Goal: Task Accomplishment & Management: Use online tool/utility

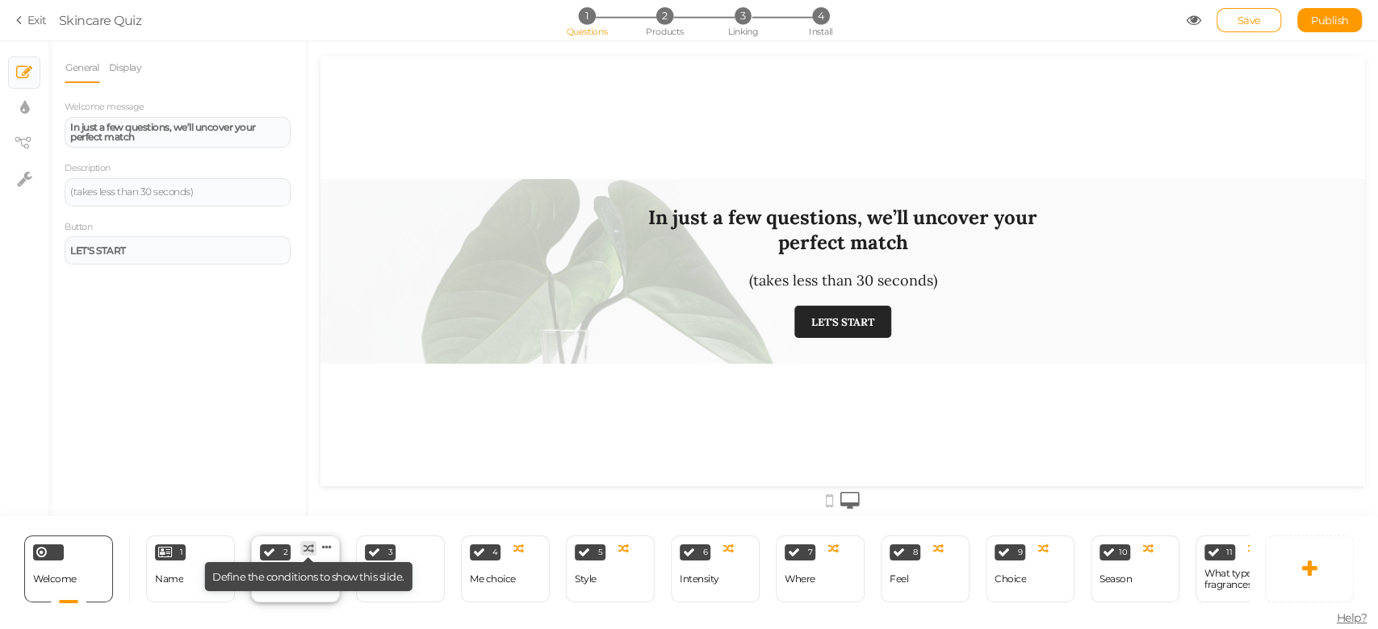
click at [303, 546] on tip-cont at bounding box center [308, 548] width 10 height 13
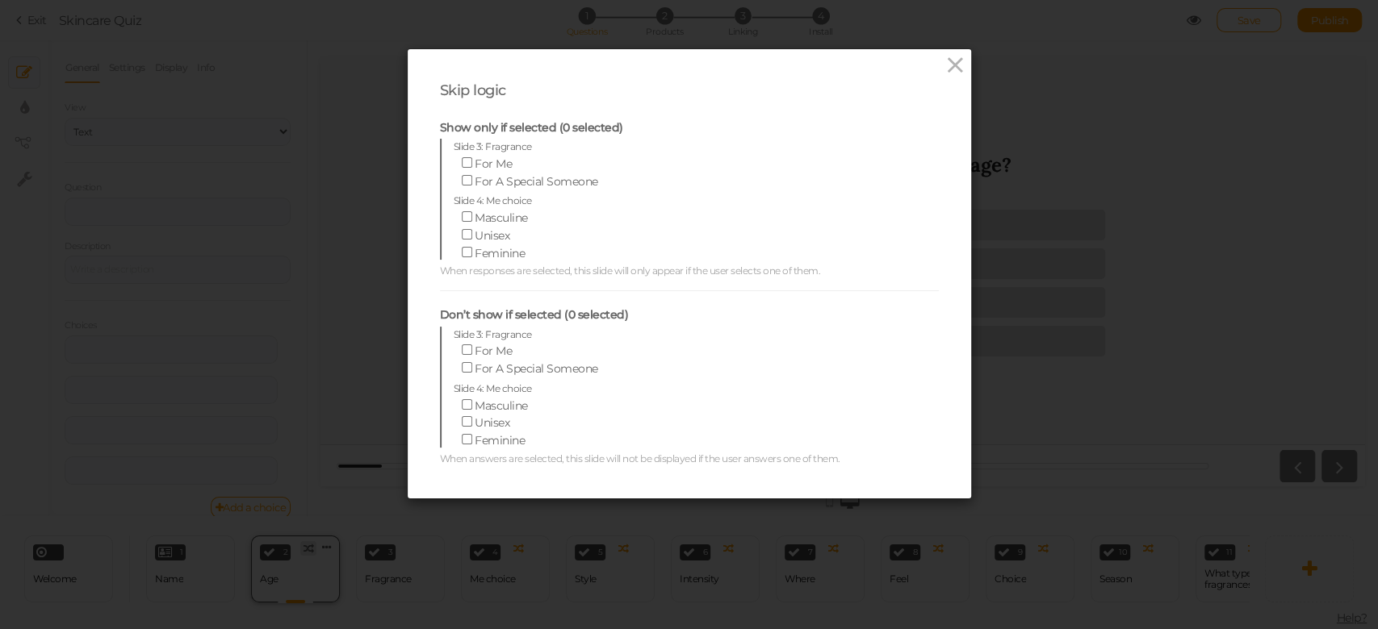
click at [297, 575] on div "Skip logic Show only if selected (0 selected) Slide 3: Fragrance For Me For A S…" at bounding box center [689, 314] width 1378 height 629
click at [953, 61] on icon at bounding box center [954, 65] width 23 height 24
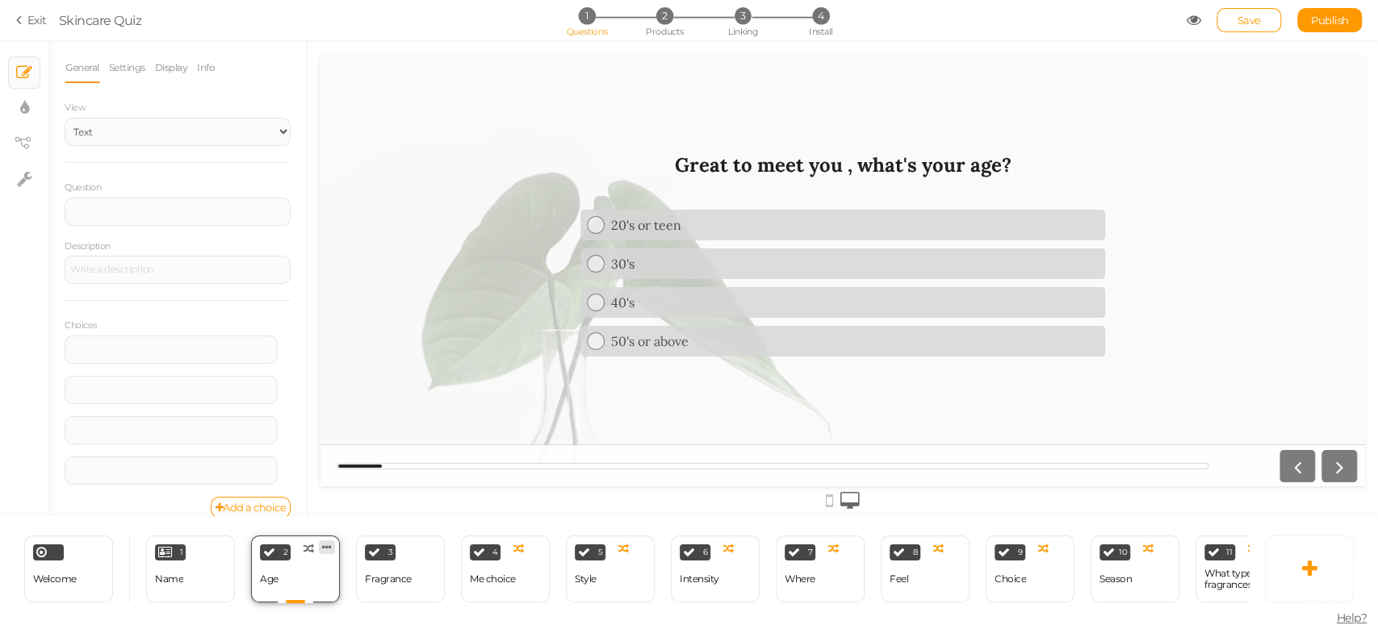
click at [328, 542] on icon at bounding box center [327, 548] width 10 height 12
click at [303, 572] on span "Delete" at bounding box center [295, 577] width 29 height 12
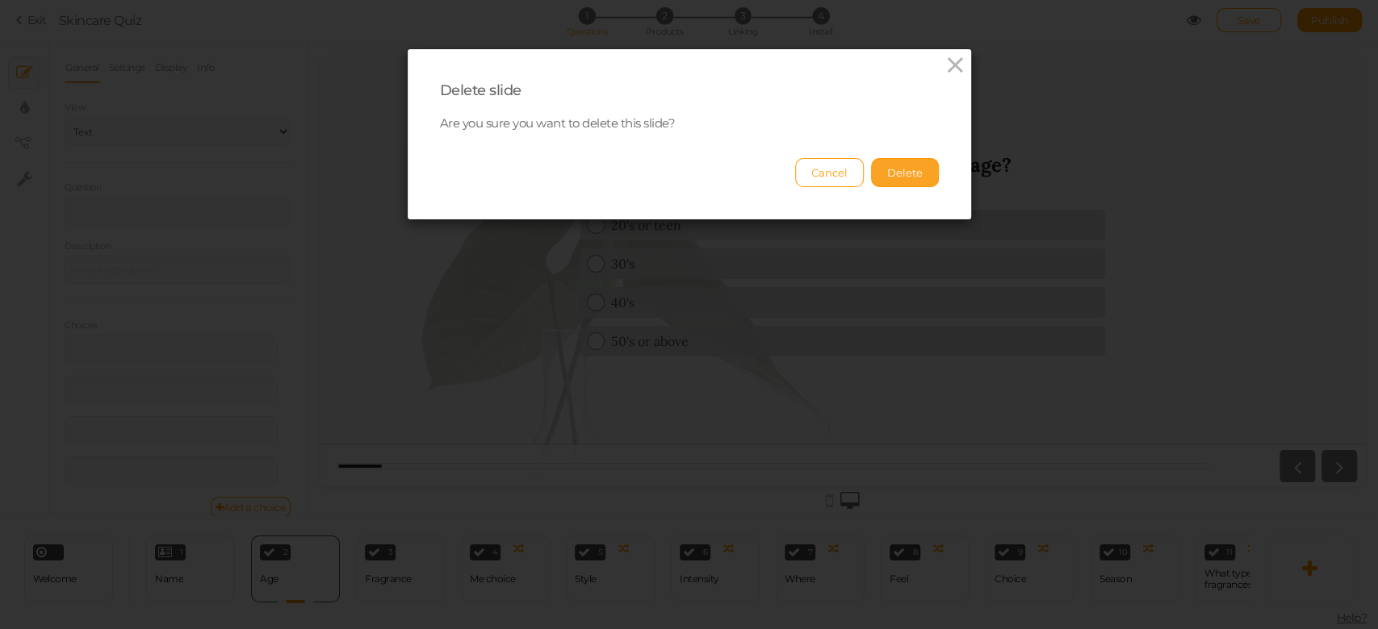
click at [922, 182] on button "Delete" at bounding box center [905, 172] width 68 height 29
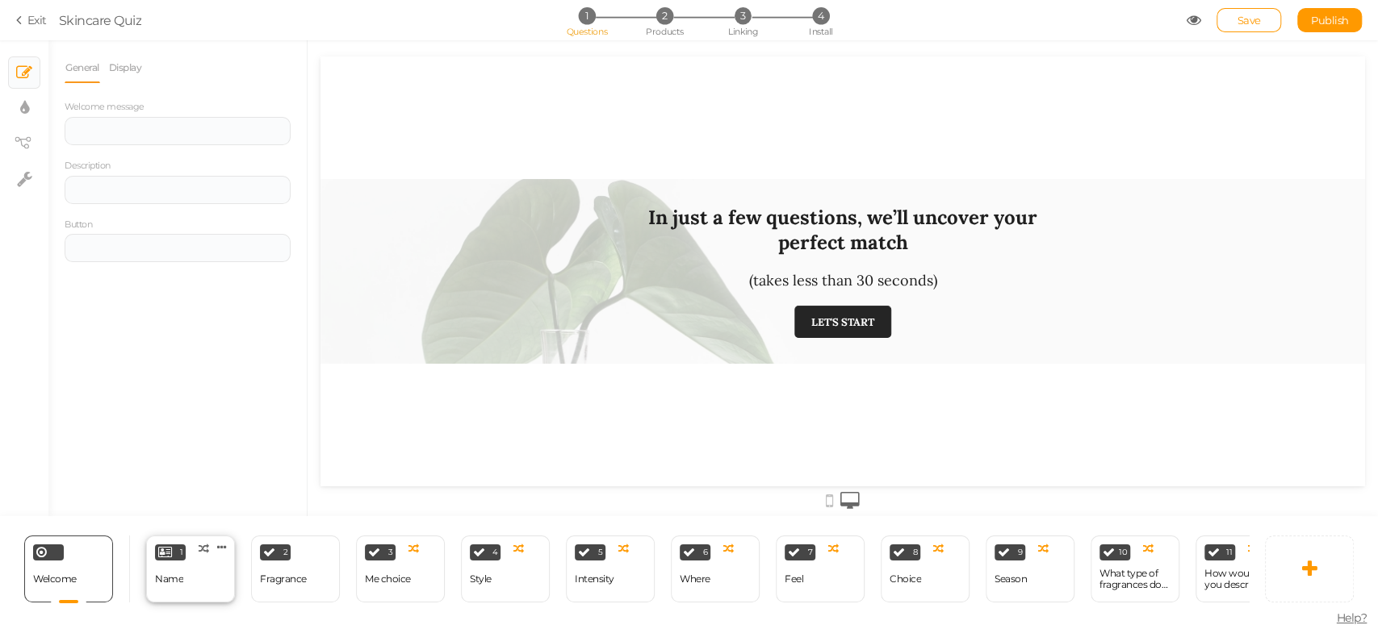
click at [213, 558] on div "1 Name × Define the conditions to show this slide. Clone Change type Delete" at bounding box center [190, 569] width 89 height 67
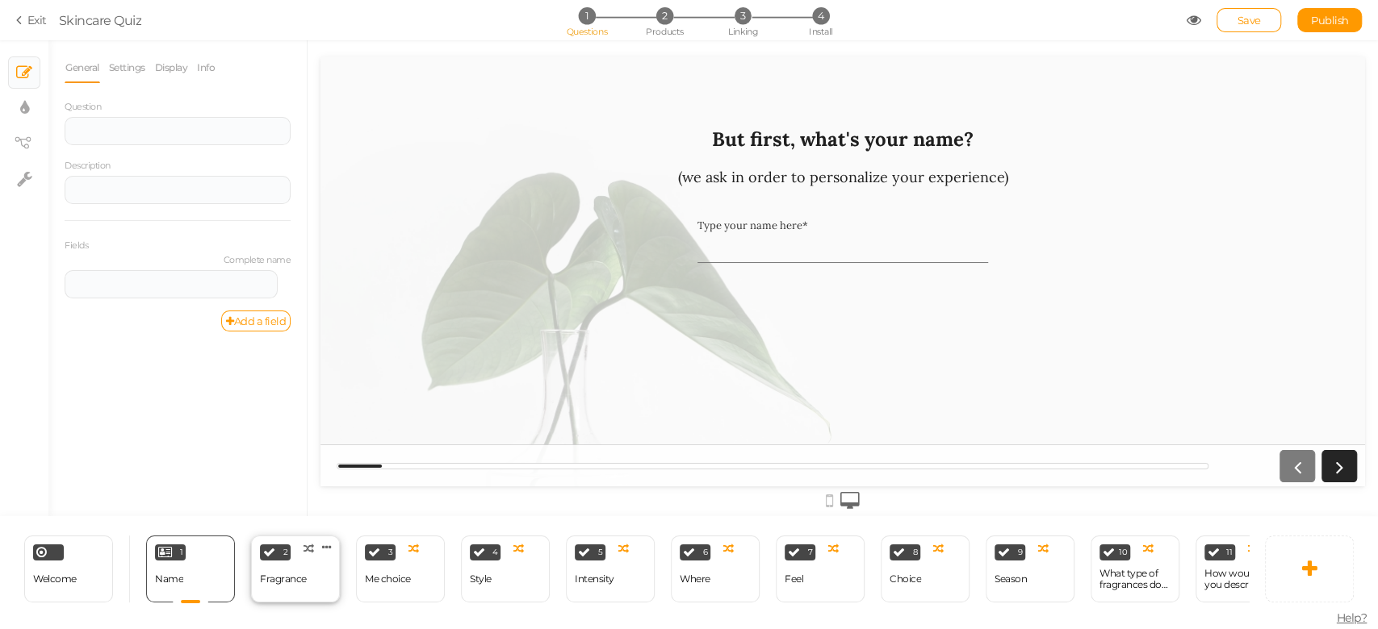
click at [322, 571] on div "2 Fragrance × Define the conditions to show this slide. Clone Change type Delete" at bounding box center [295, 569] width 89 height 67
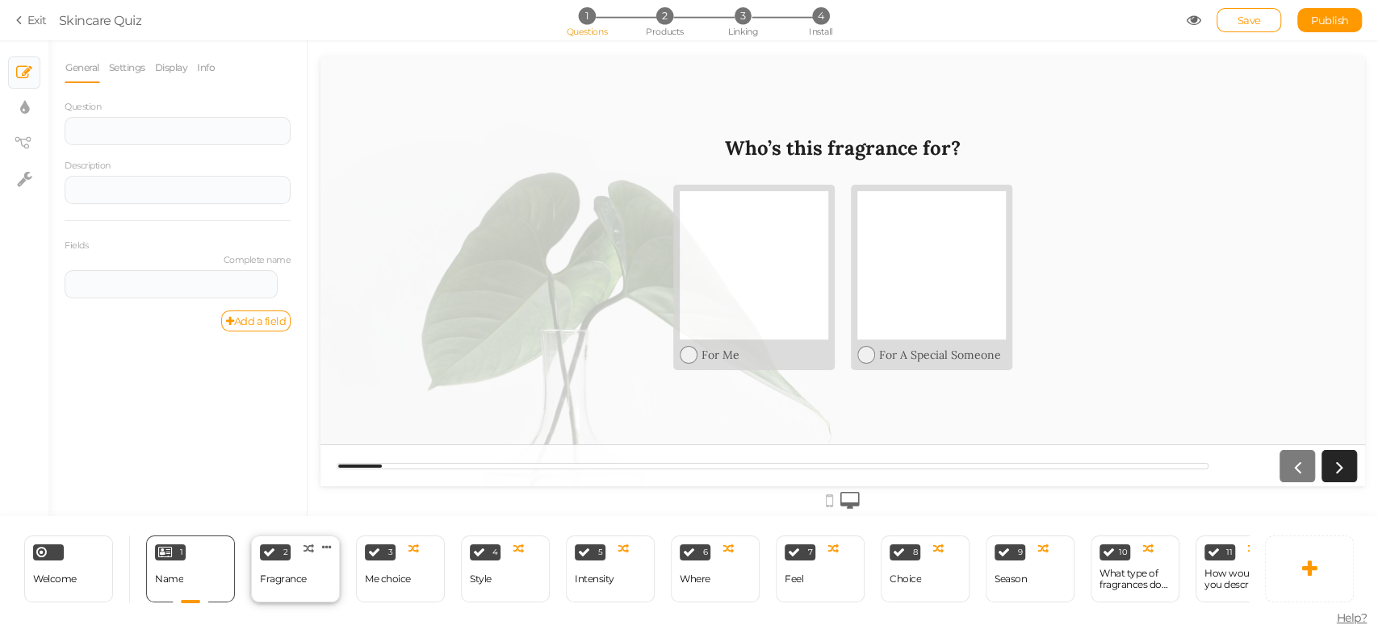
select select "2"
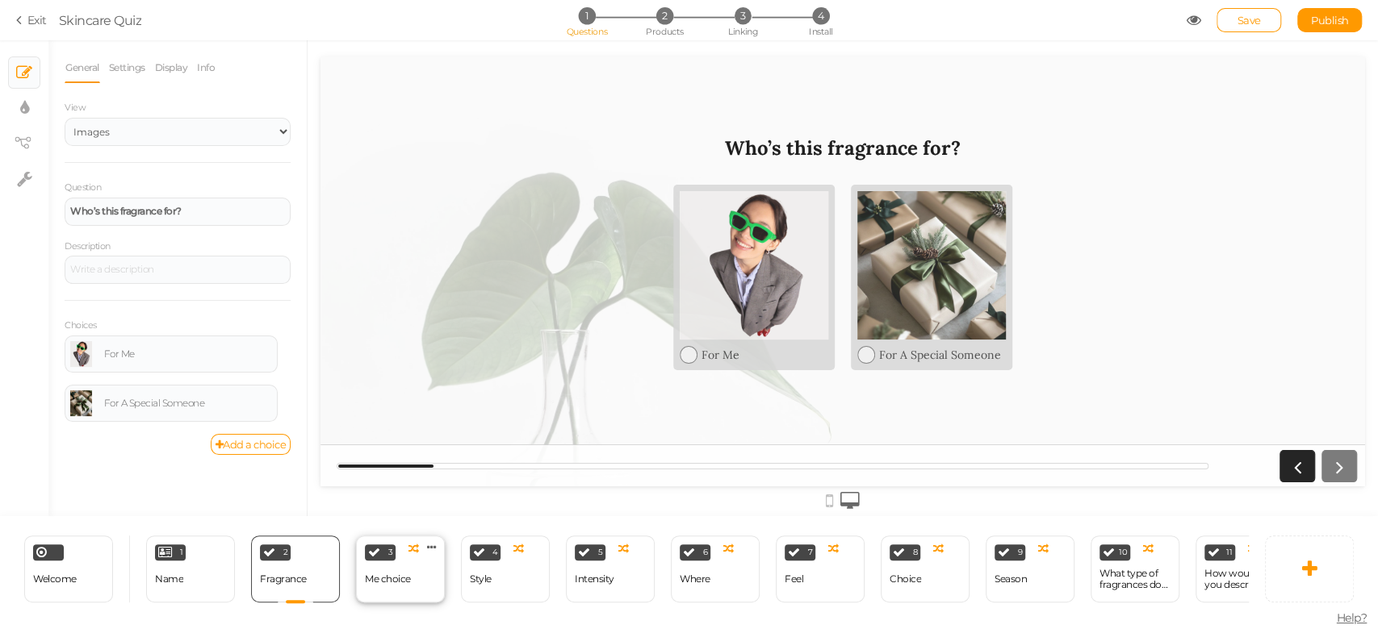
click at [377, 566] on div "Me choice" at bounding box center [388, 580] width 46 height 28
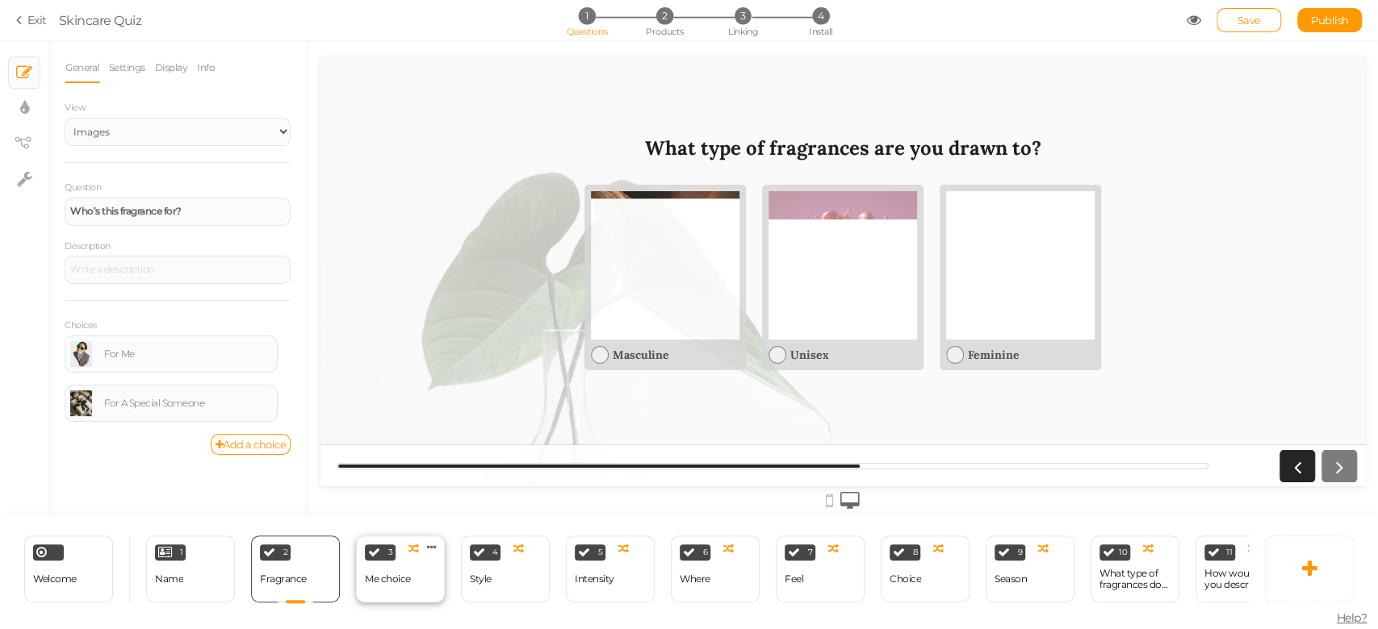
select select "2"
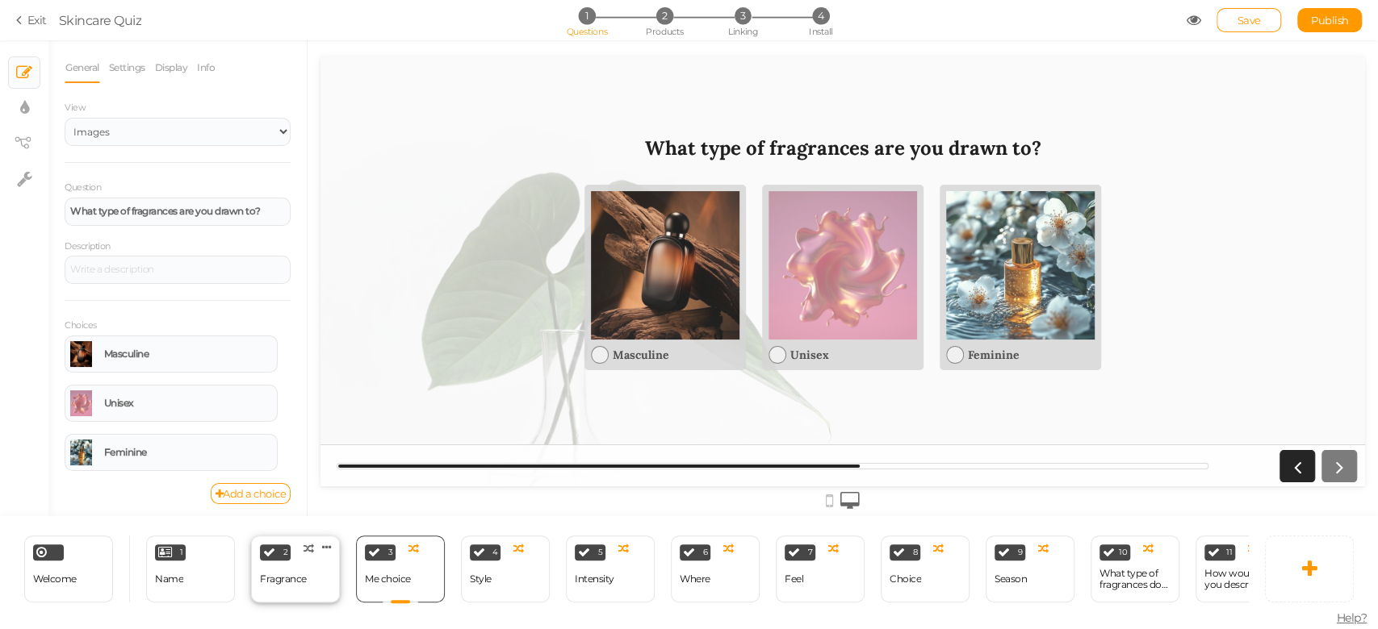
click at [277, 579] on div "Fragrance" at bounding box center [283, 580] width 47 height 28
select select "2"
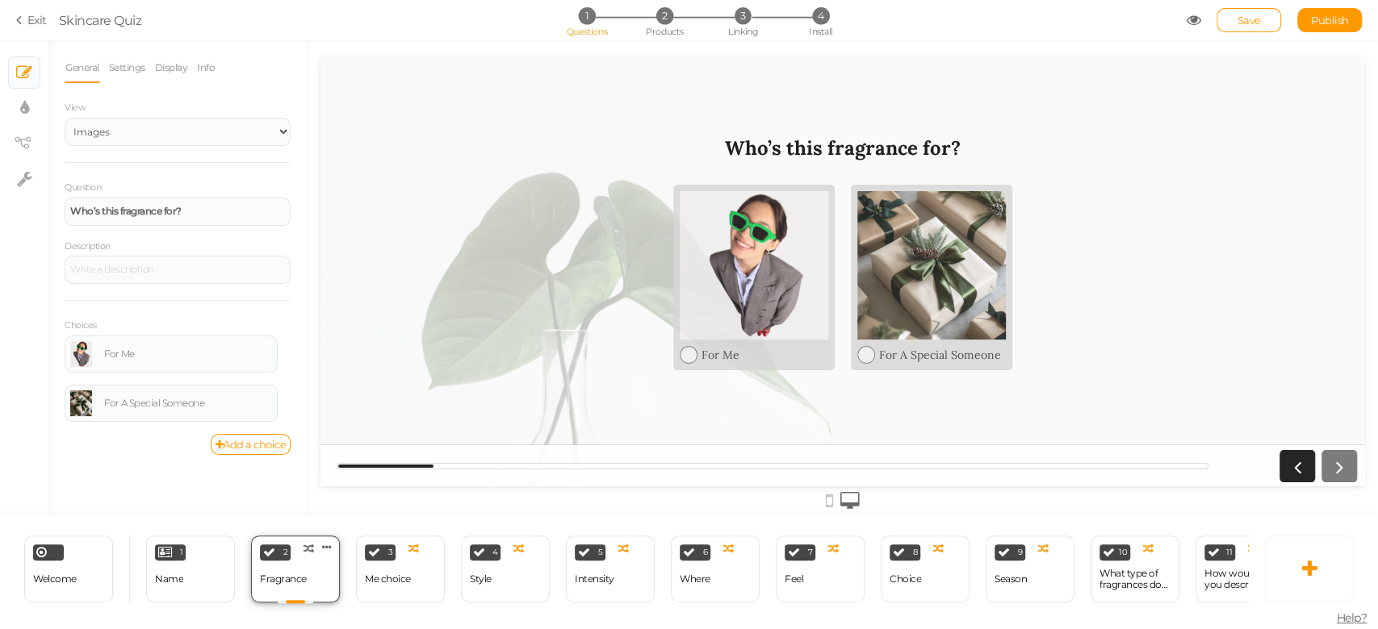
click at [325, 575] on div "2 Fragrance × Define the conditions to show this slide. Clone Change type Delete" at bounding box center [295, 569] width 89 height 67
click at [370, 584] on div "Me choice" at bounding box center [388, 580] width 46 height 28
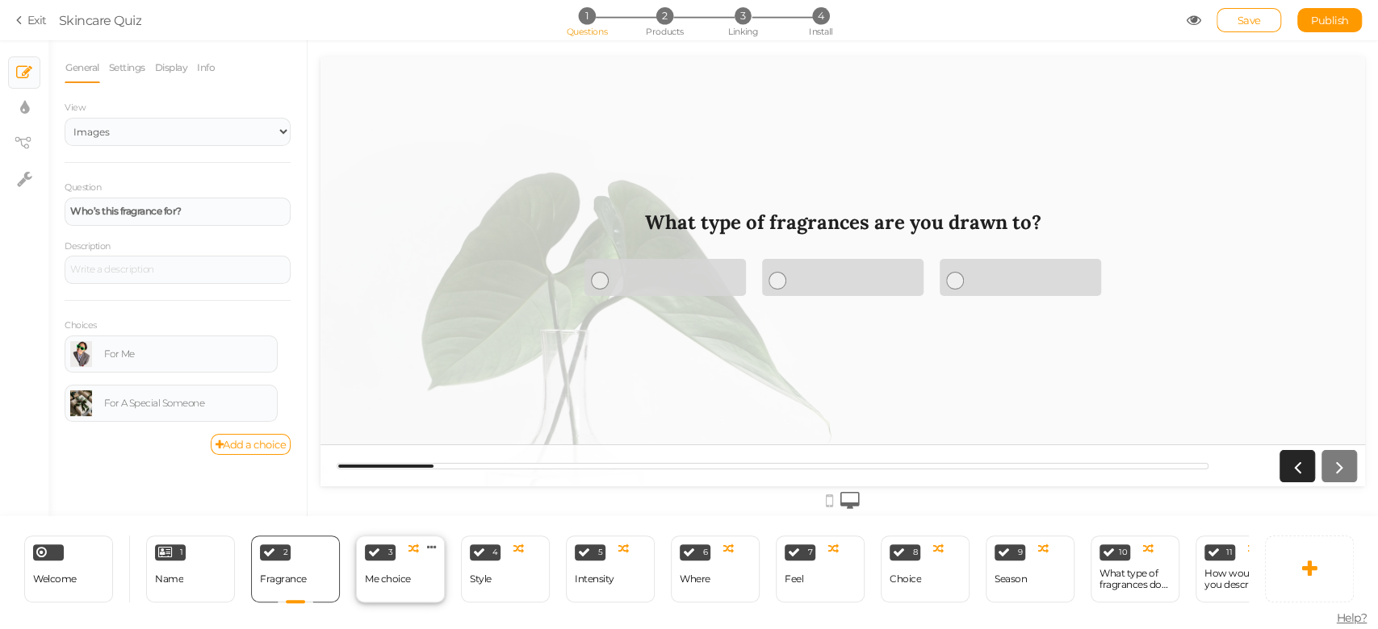
select select "2"
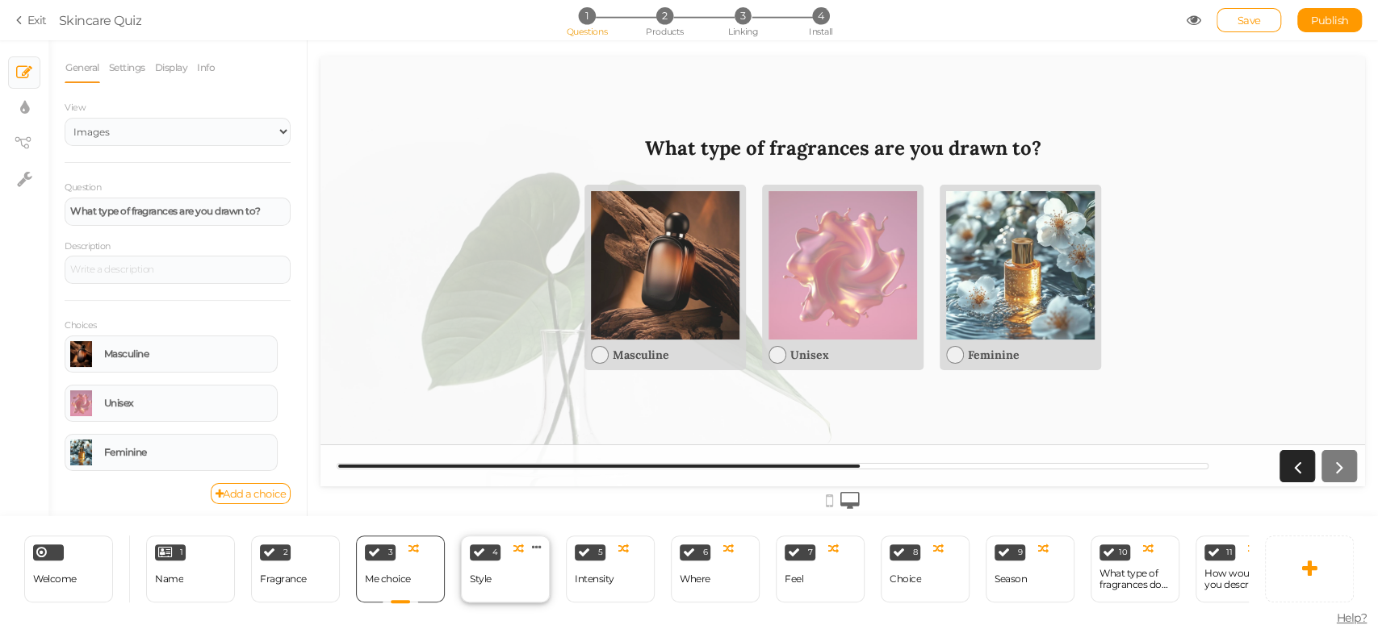
click at [482, 581] on div "Style" at bounding box center [481, 580] width 22 height 28
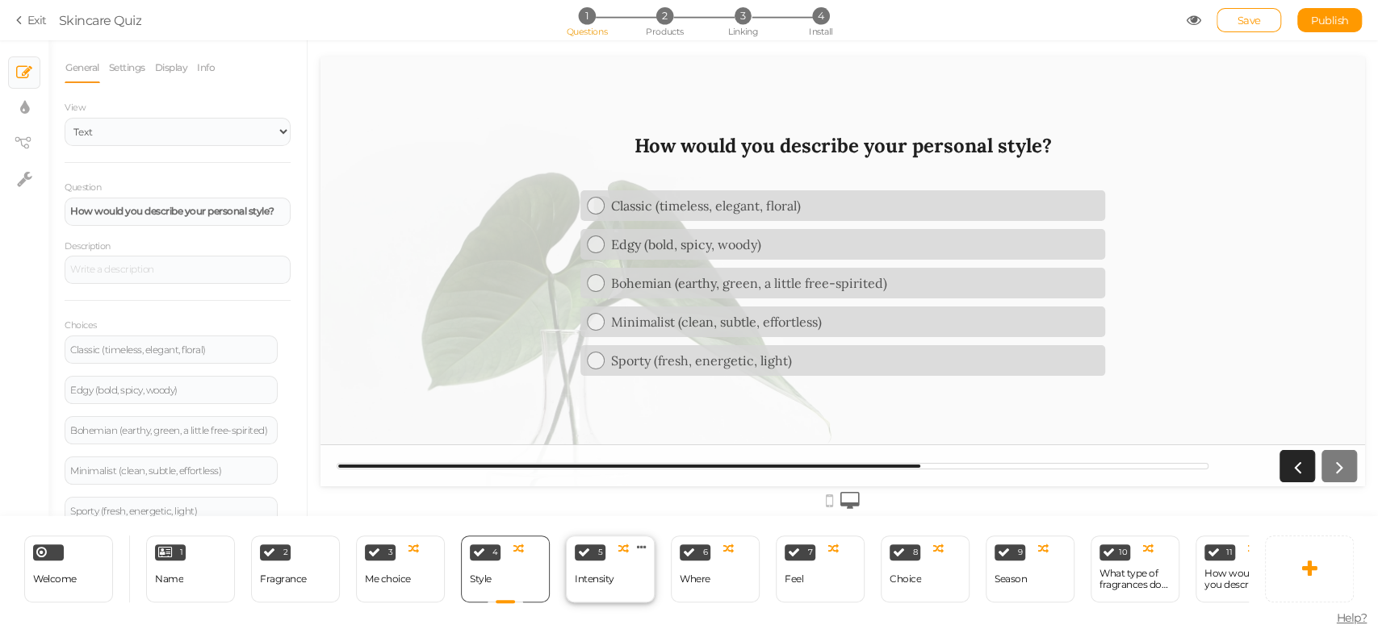
click at [612, 574] on div "Intensity" at bounding box center [595, 579] width 40 height 11
select select "2"
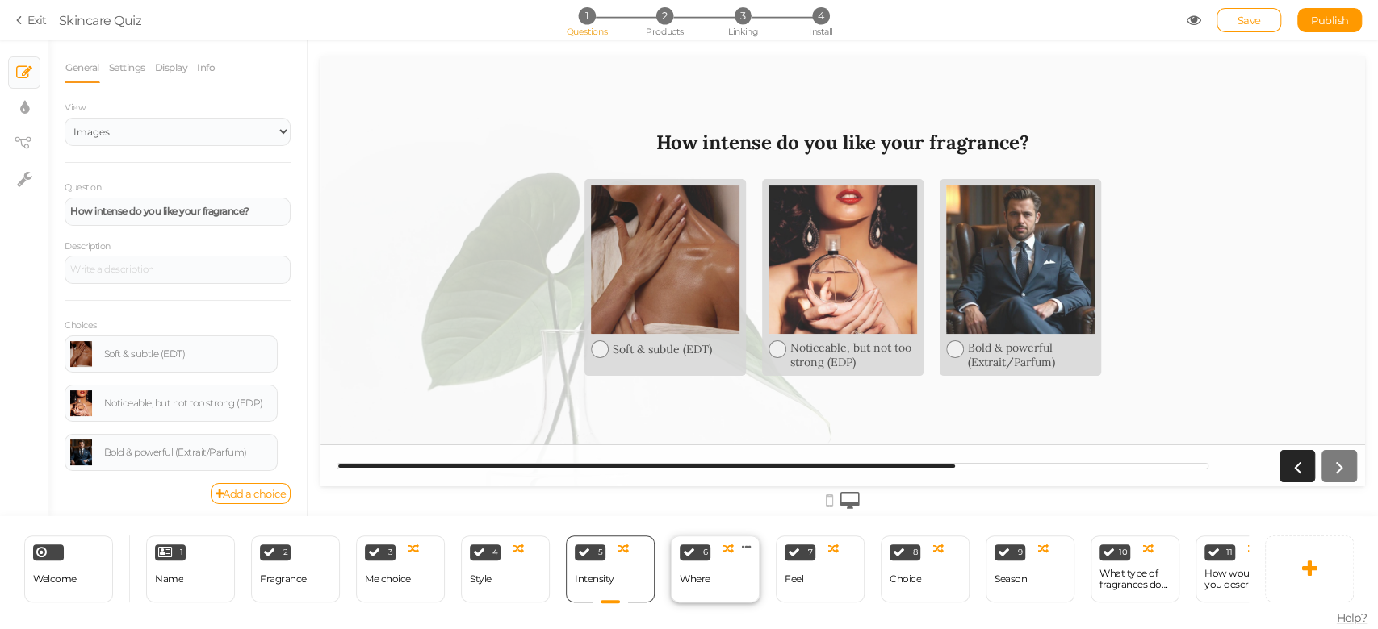
click at [688, 584] on div "Where" at bounding box center [694, 580] width 31 height 28
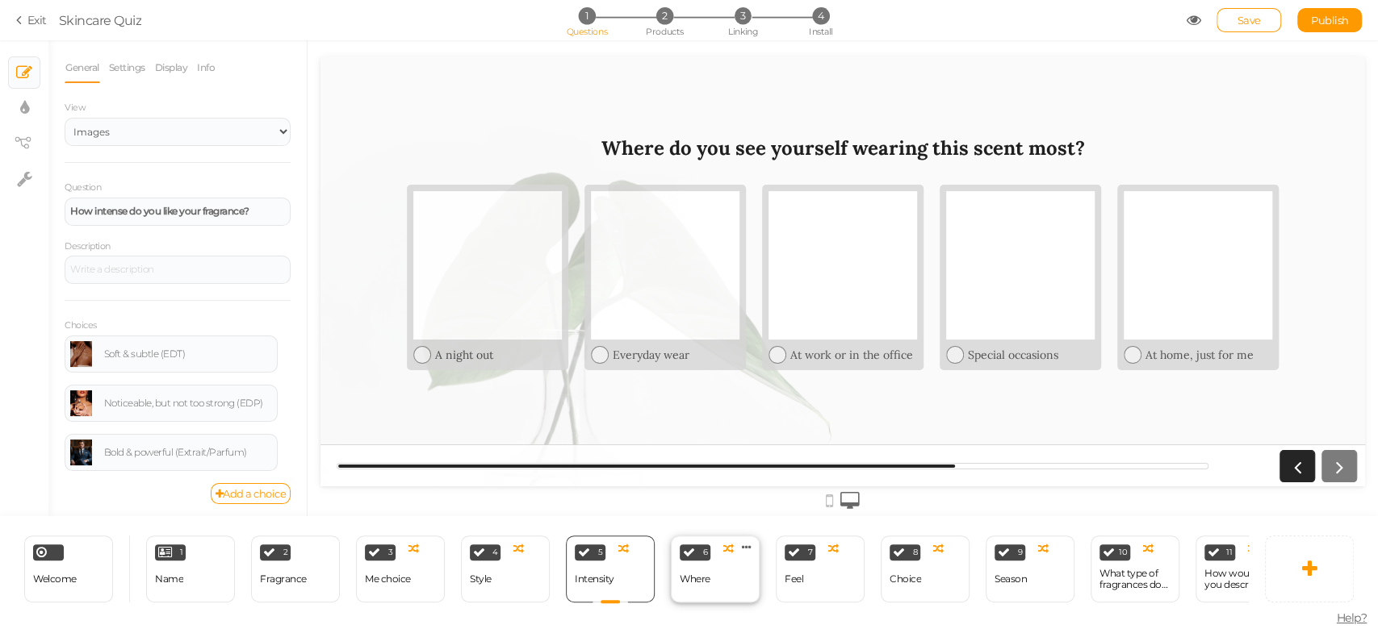
select select "2"
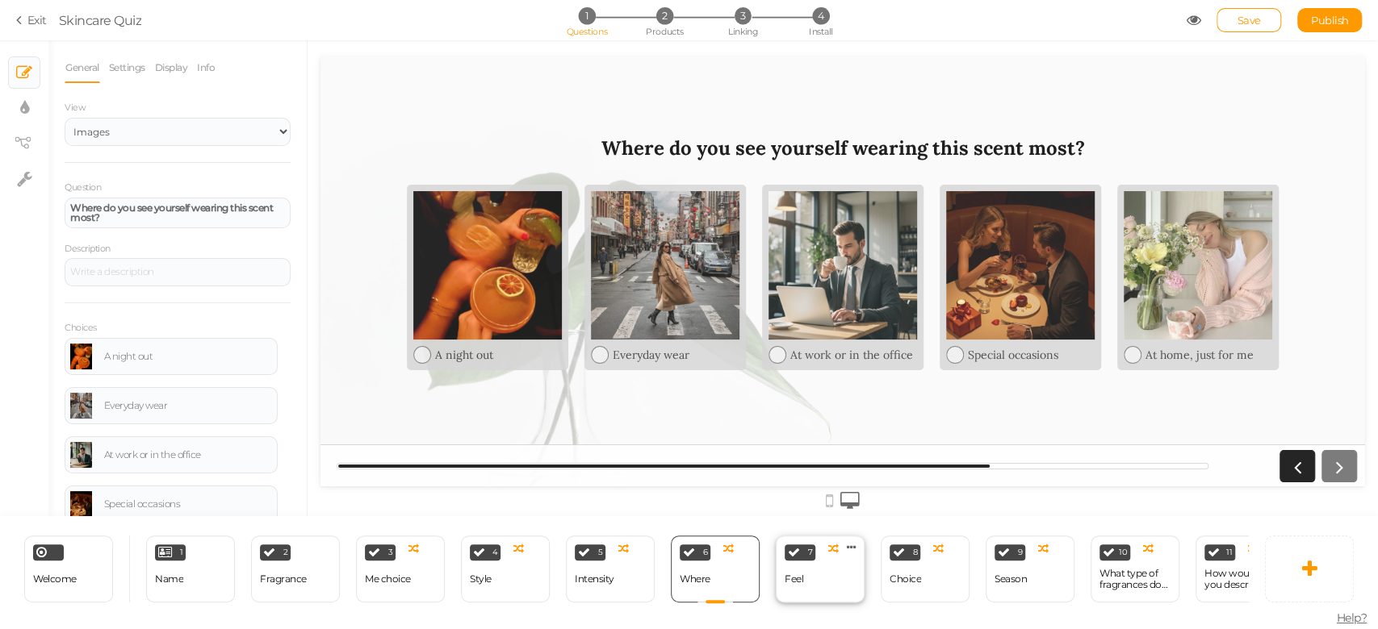
click at [797, 574] on div "Feel" at bounding box center [793, 579] width 19 height 11
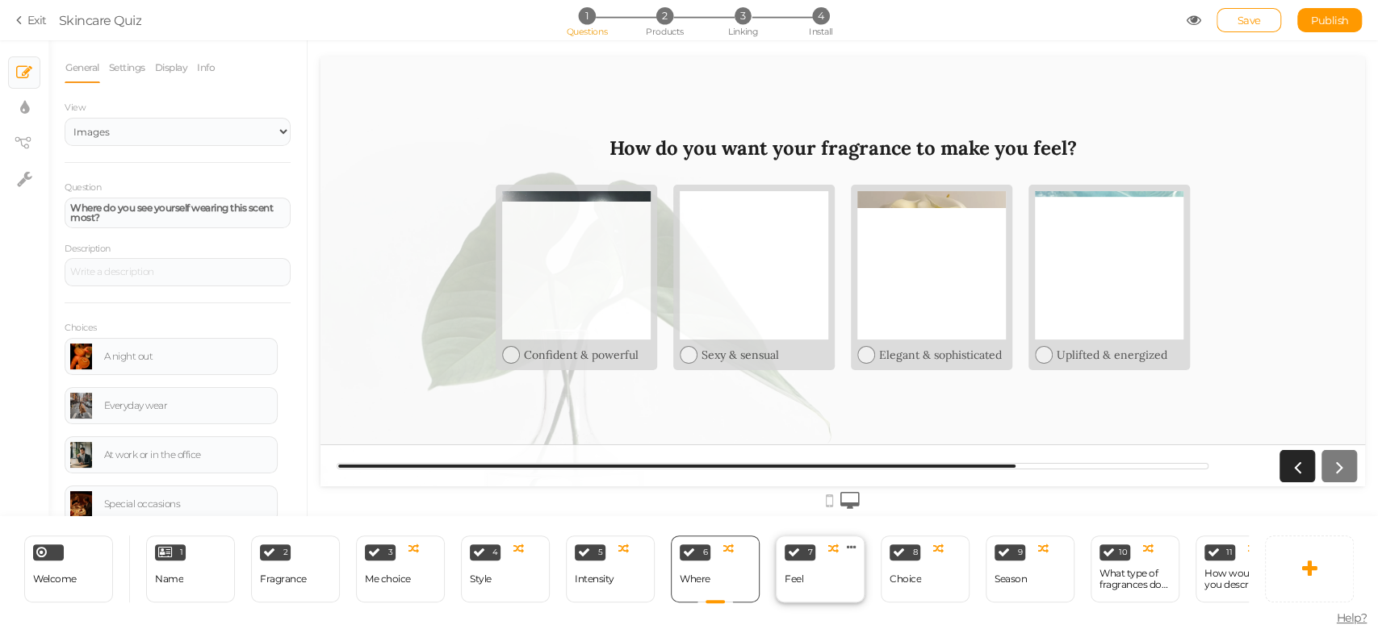
select select "2"
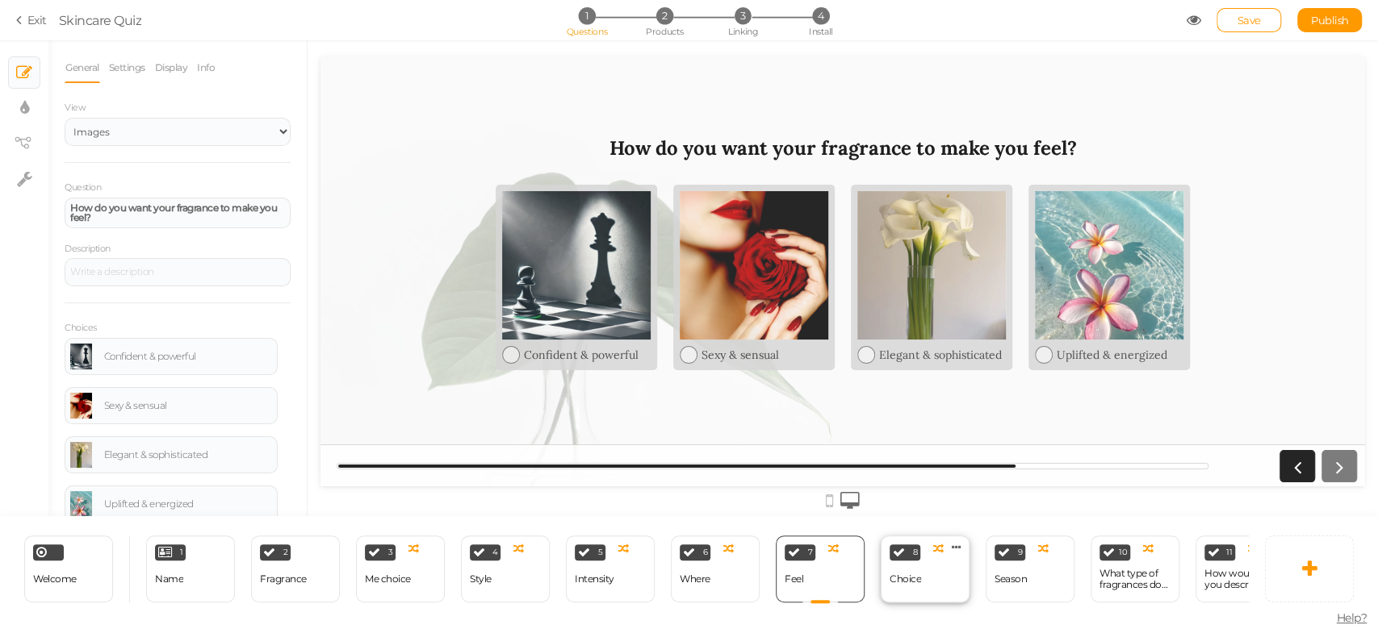
click at [892, 578] on div "Choice" at bounding box center [904, 580] width 31 height 28
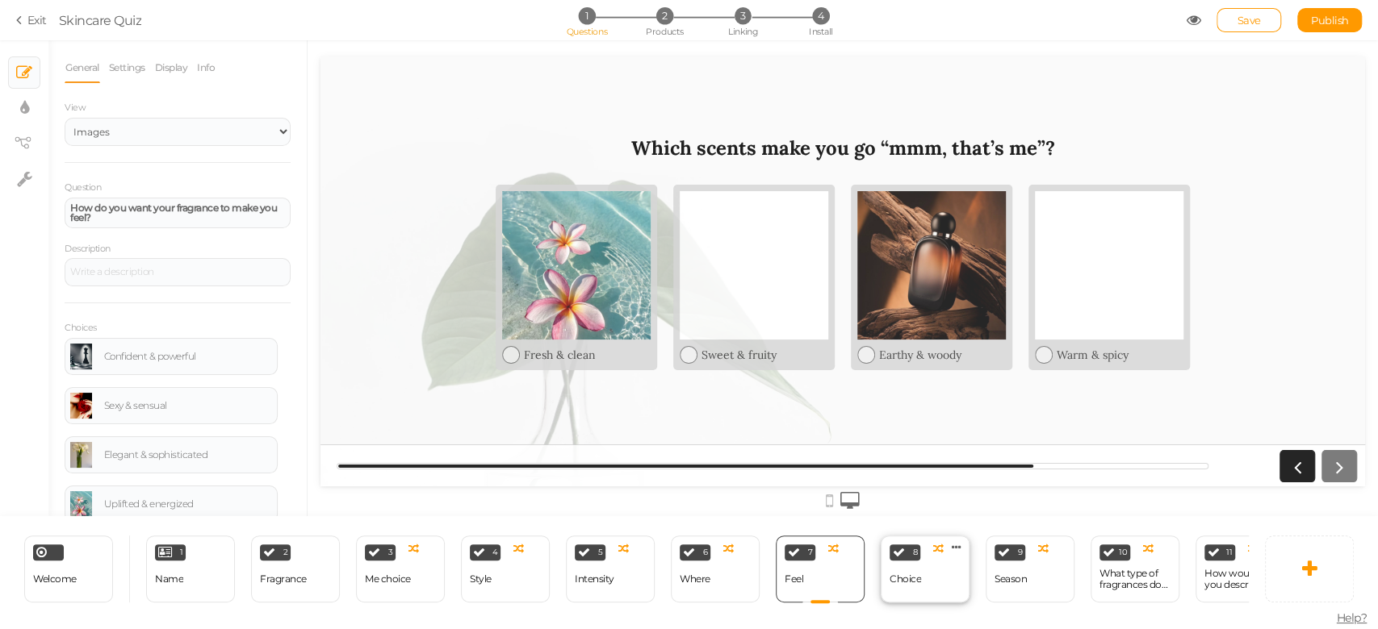
select select "2"
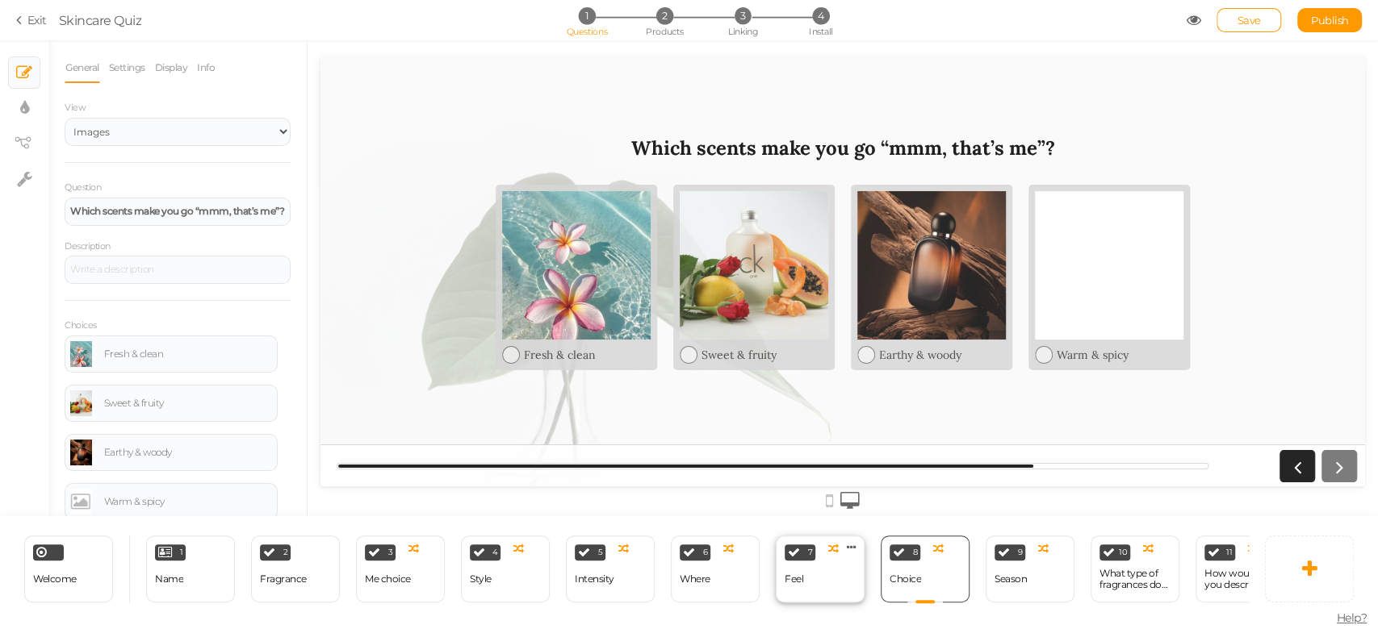
click at [826, 571] on div "7 Feel × Define the conditions to show this slide. Clone Change type Delete" at bounding box center [820, 569] width 89 height 67
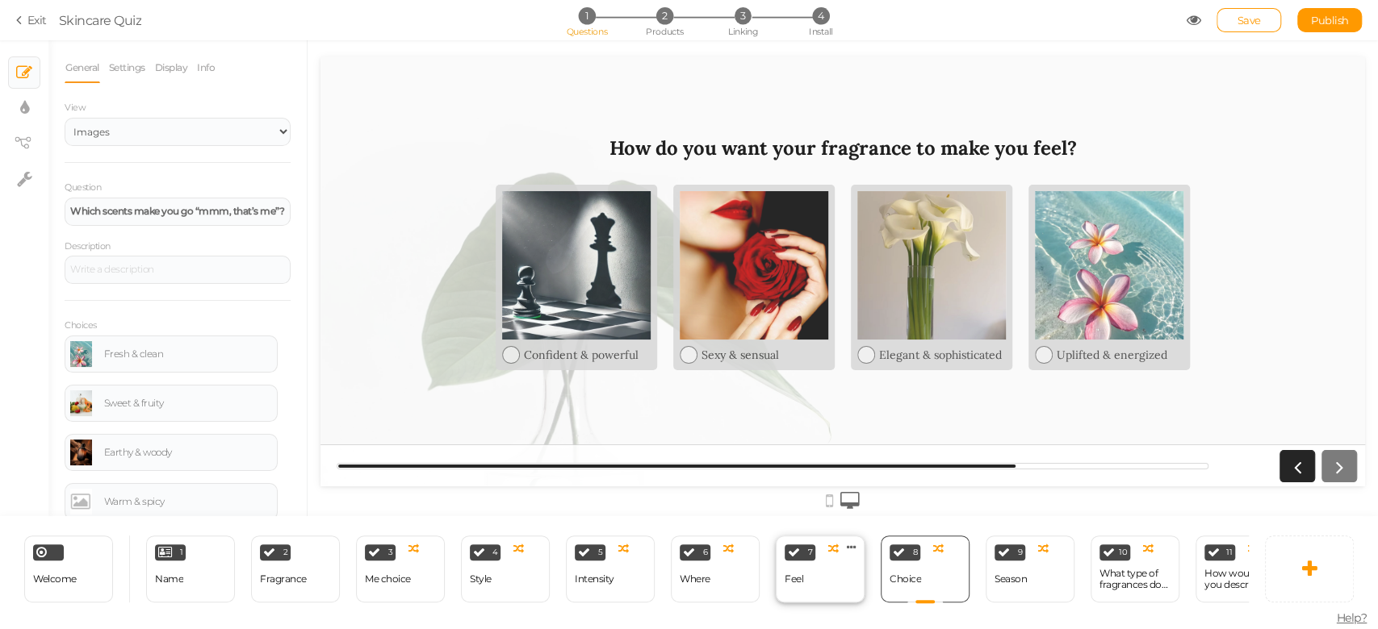
select select "2"
click at [906, 584] on div "Choice" at bounding box center [904, 580] width 31 height 28
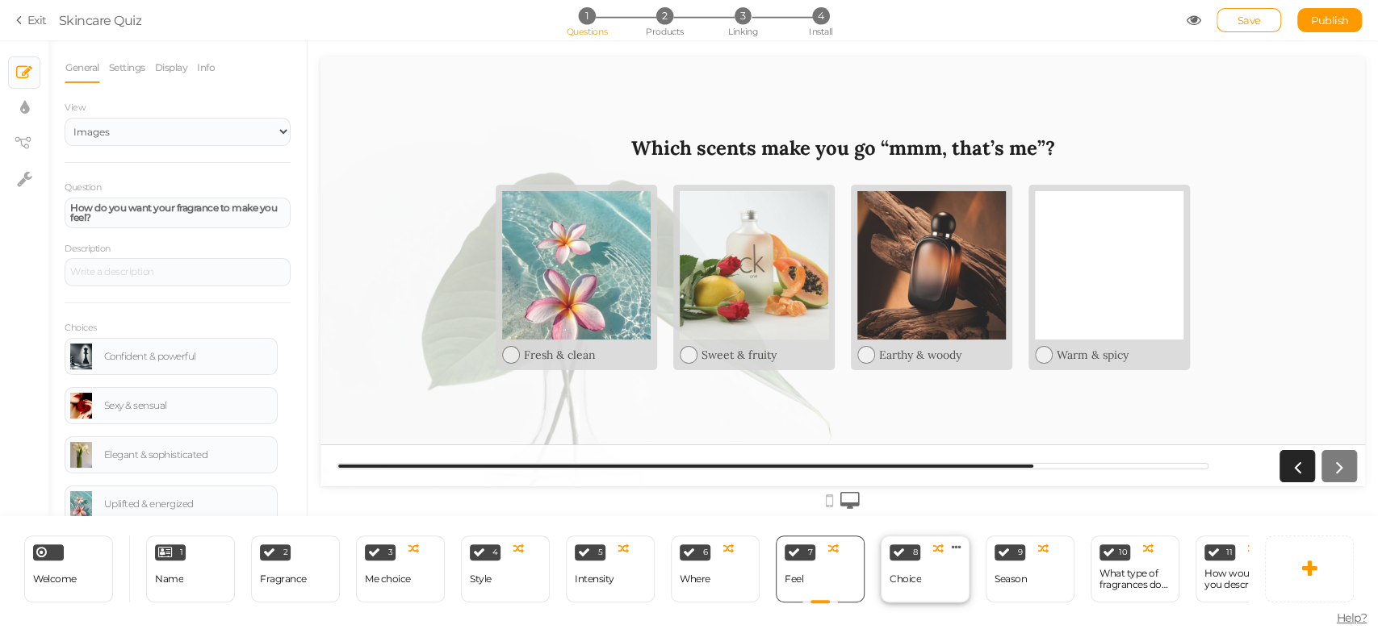
select select "2"
